Goal: Information Seeking & Learning: Learn about a topic

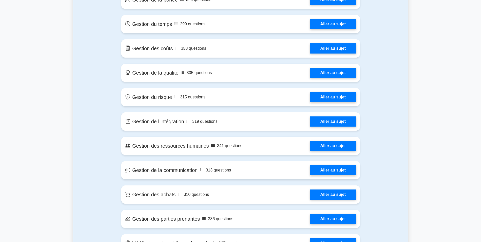
scroll to position [330, 0]
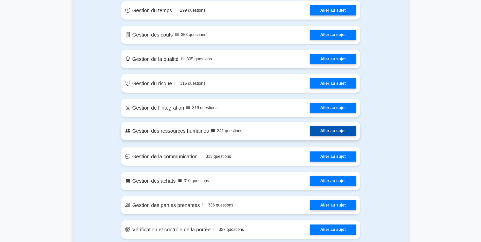
click at [310, 131] on link "Aller au sujet" at bounding box center [333, 131] width 46 height 10
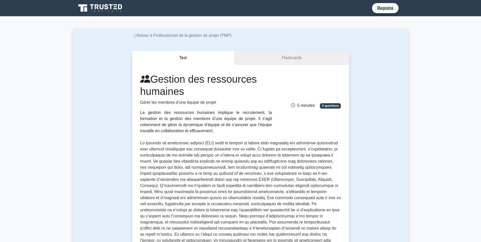
click at [134, 34] on icon at bounding box center [134, 35] width 3 height 5
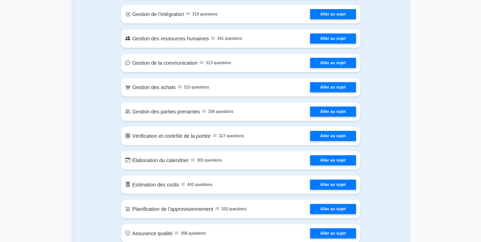
scroll to position [406, 0]
